Goal: Task Accomplishment & Management: Complete application form

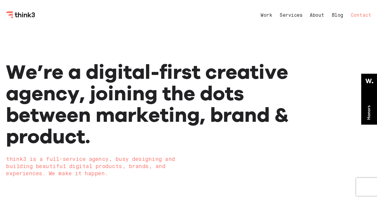
click at [356, 16] on link "Contact" at bounding box center [361, 15] width 21 height 5
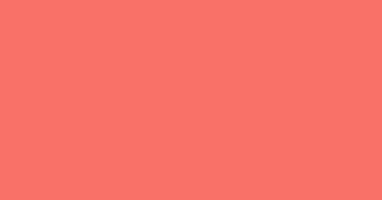
select select "General enquiry"
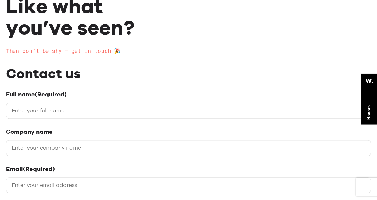
scroll to position [89, 0]
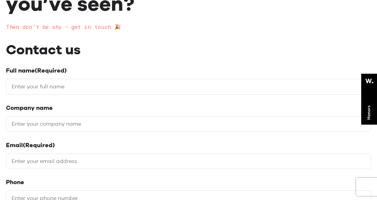
click at [77, 92] on input "Full name (Required)" at bounding box center [188, 87] width 365 height 16
type input "[PERSON_NAME]"
type input "[URL][DOMAIN_NAME]"
type input "[EMAIL_ADDRESS][DOMAIN_NAME]"
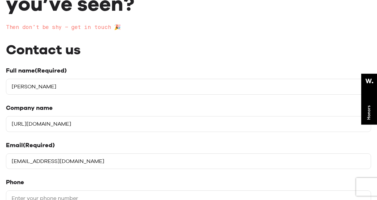
type input "08509614358"
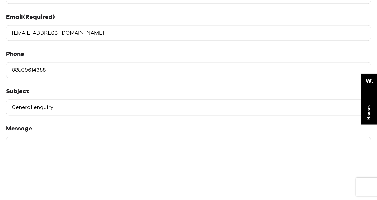
scroll to position [239, 0]
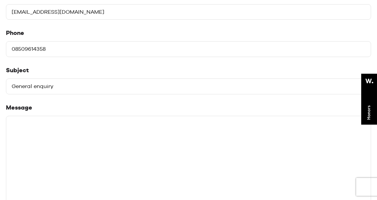
click at [81, 96] on div "Full name (Required) [PERSON_NAME] Company name [URL][DOMAIN_NAME] Email (Requi…" at bounding box center [188, 88] width 365 height 340
click at [84, 90] on select "Please select a subject General enquiry Start a project Support" at bounding box center [188, 86] width 365 height 16
click at [84, 135] on textarea "Message" at bounding box center [188, 160] width 365 height 89
click at [83, 134] on textarea "Message" at bounding box center [188, 160] width 365 height 89
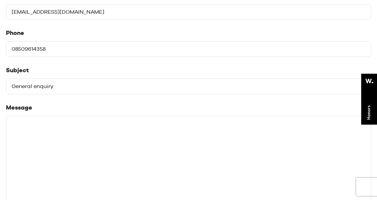
click at [86, 86] on select "Please select a subject General enquiry Start a project Support" at bounding box center [188, 86] width 365 height 16
select select "Start a project"
click at [6, 78] on select "Please select a subject General enquiry Start a project Support" at bounding box center [188, 86] width 365 height 16
click at [82, 139] on textarea "Message" at bounding box center [188, 160] width 365 height 89
paste textarea "Hi, I hope you are doing great. I'm offering you high-quality Paid Guest Posts …"
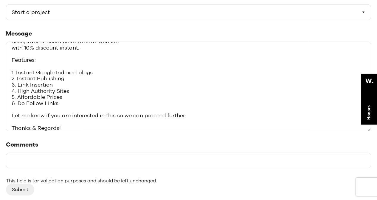
scroll to position [328, 0]
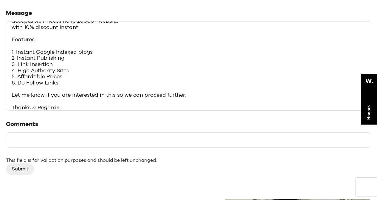
type textarea "Hi, I hope you are doing great. I'm offering you high-quality Paid Guest Posts …"
click at [37, 141] on input "Comments" at bounding box center [188, 140] width 365 height 16
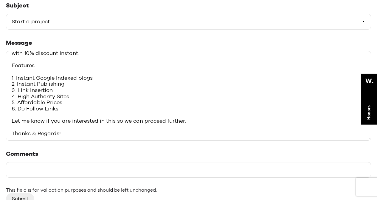
scroll to position [43, 0]
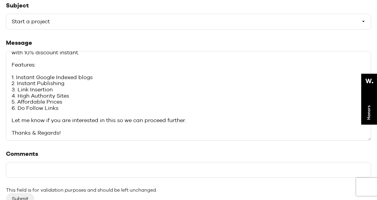
paste input "Hi, I hope you are doing great. I'm offering you high-quality Paid Guest Posts …"
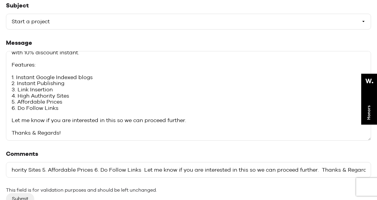
scroll to position [388, 0]
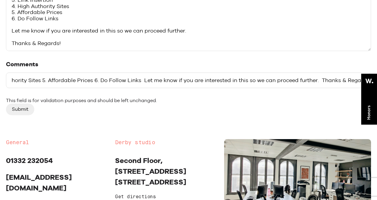
type input "Hi, I hope you are doing great. I'm offering you high-quality Paid Guest Posts …"
click at [17, 111] on input "Submit" at bounding box center [20, 108] width 28 height 11
